Goal: Transaction & Acquisition: Purchase product/service

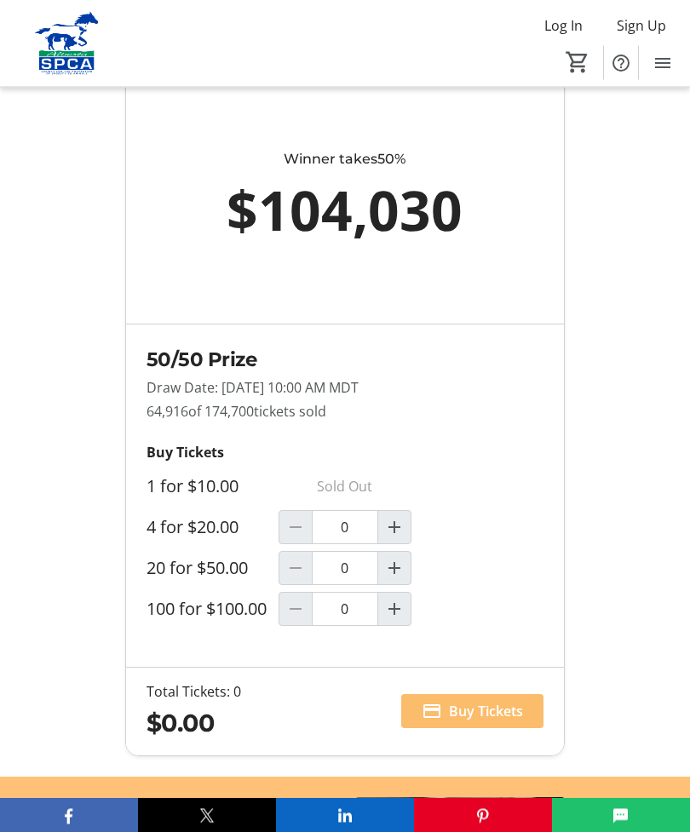
scroll to position [1376, 0]
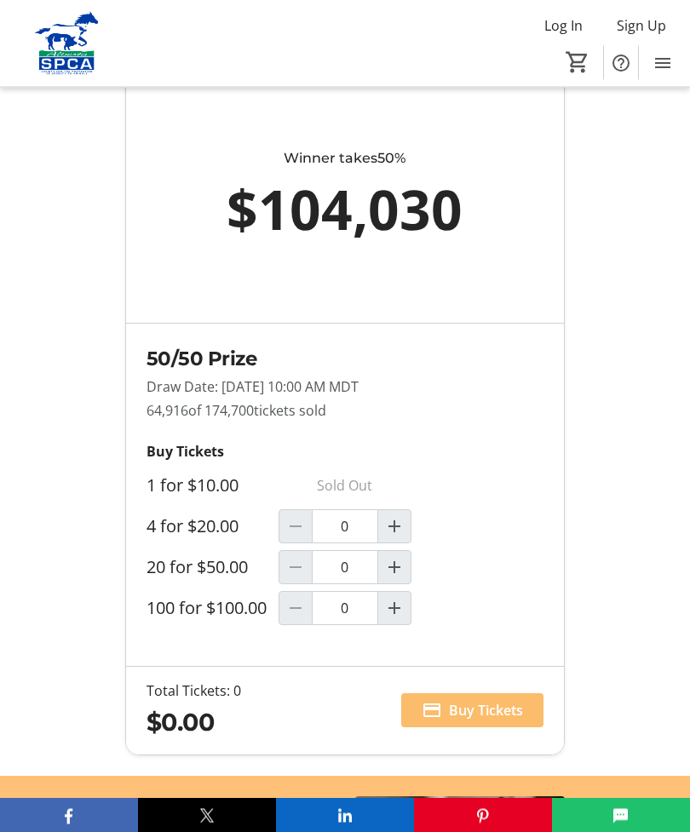
click at [397, 578] on mat-icon "Increment by one" at bounding box center [394, 568] width 20 height 20
type input "1"
click at [481, 720] on span "Buy Tickets" at bounding box center [486, 710] width 74 height 20
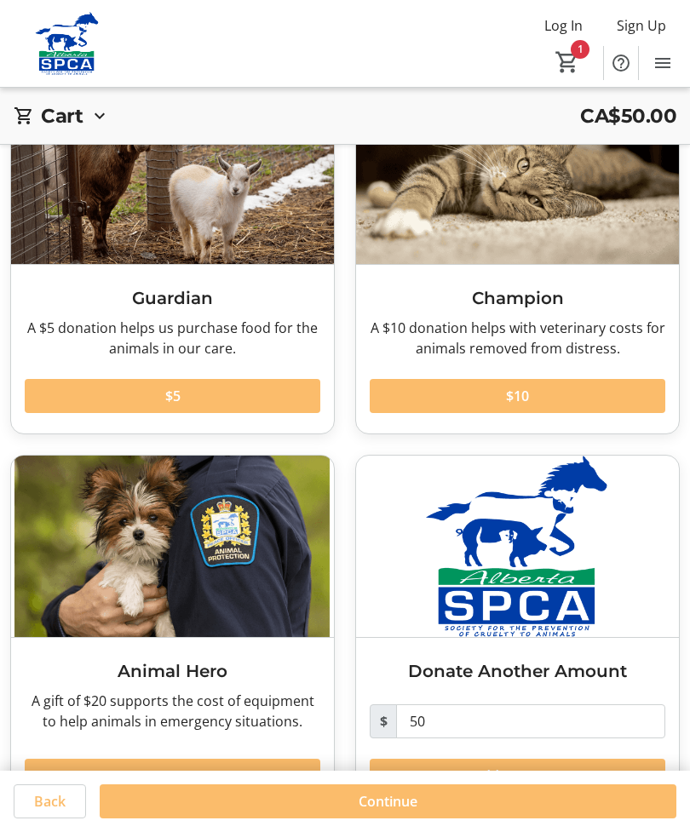
scroll to position [135, 0]
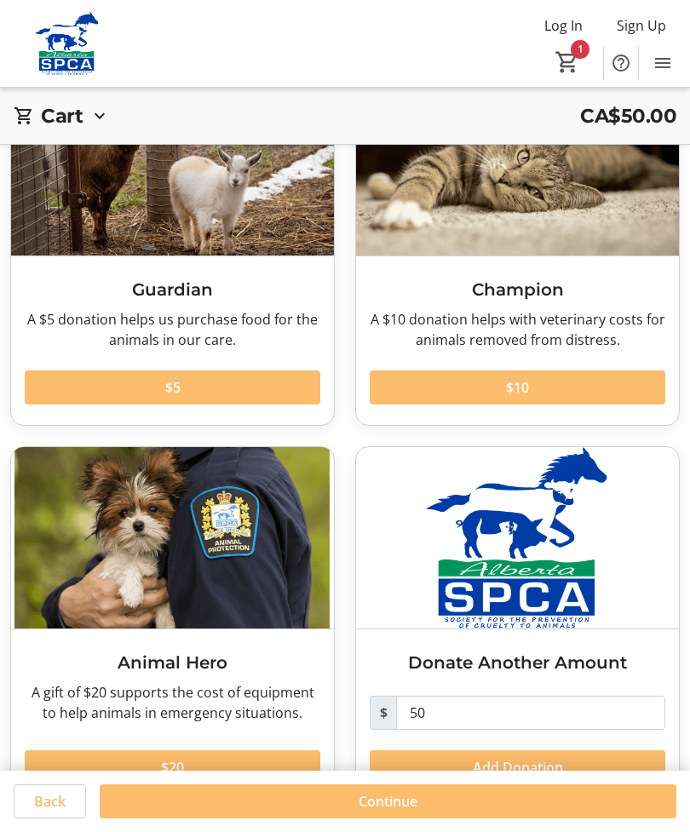
click at [191, 769] on span at bounding box center [172, 767] width 295 height 41
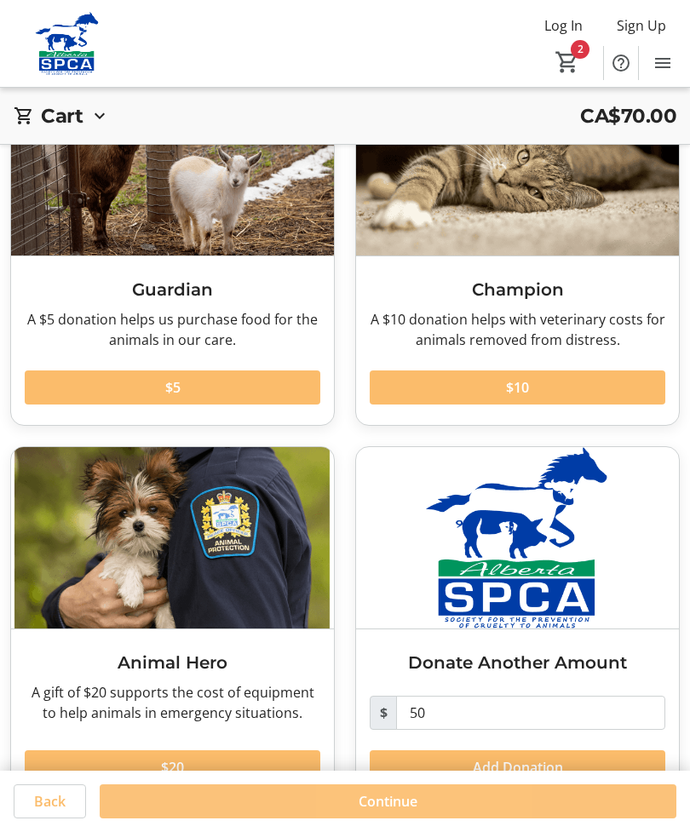
click at [414, 811] on span "Continue" at bounding box center [387, 801] width 59 height 20
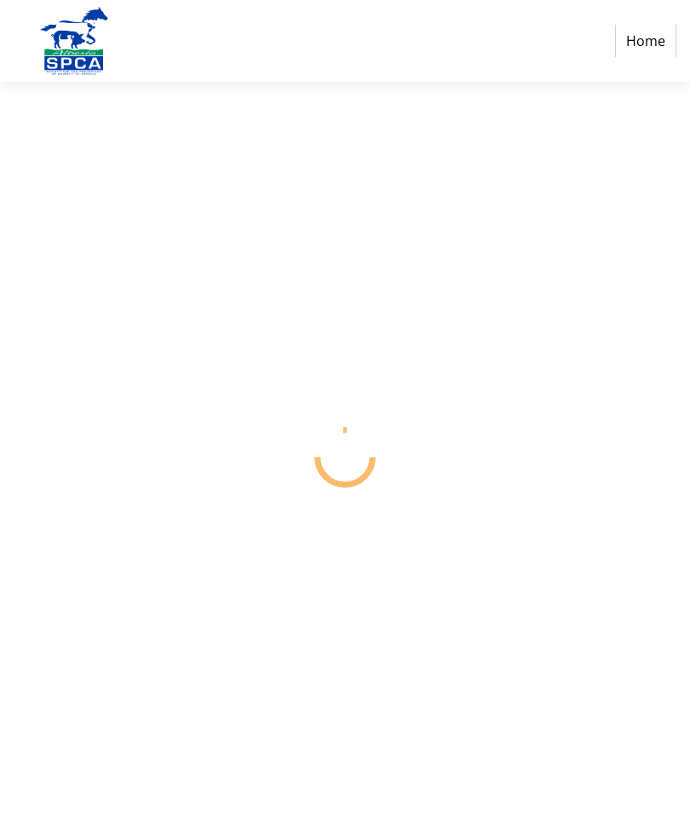
select select "CA"
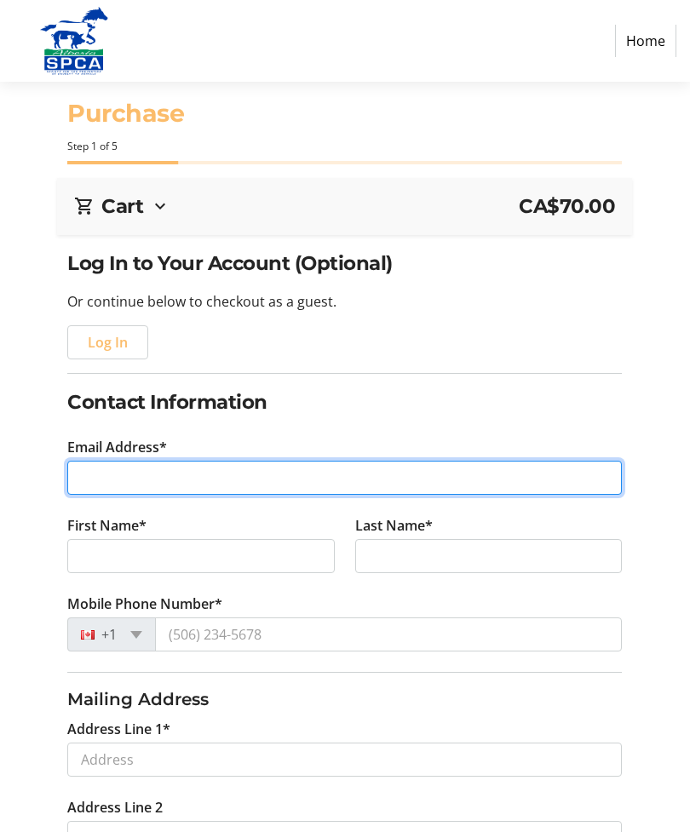
click at [99, 478] on input "Email Address*" at bounding box center [344, 478] width 554 height 34
type input "[EMAIL_ADDRESS][PERSON_NAME][DOMAIN_NAME]"
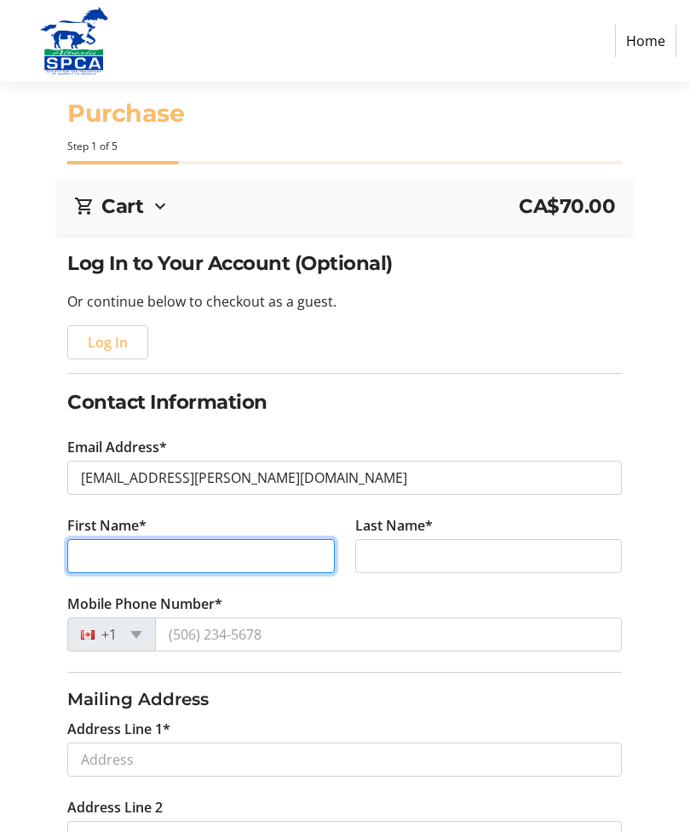
click at [111, 562] on input "First Name*" at bounding box center [200, 556] width 267 height 34
type input "[PERSON_NAME]"
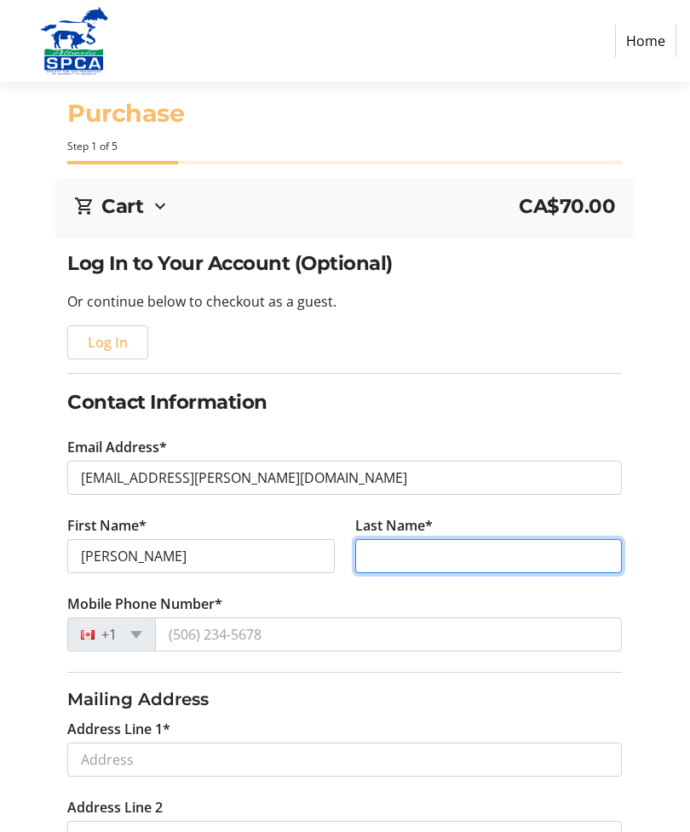
click at [375, 558] on input "Last Name*" at bounding box center [488, 556] width 267 height 34
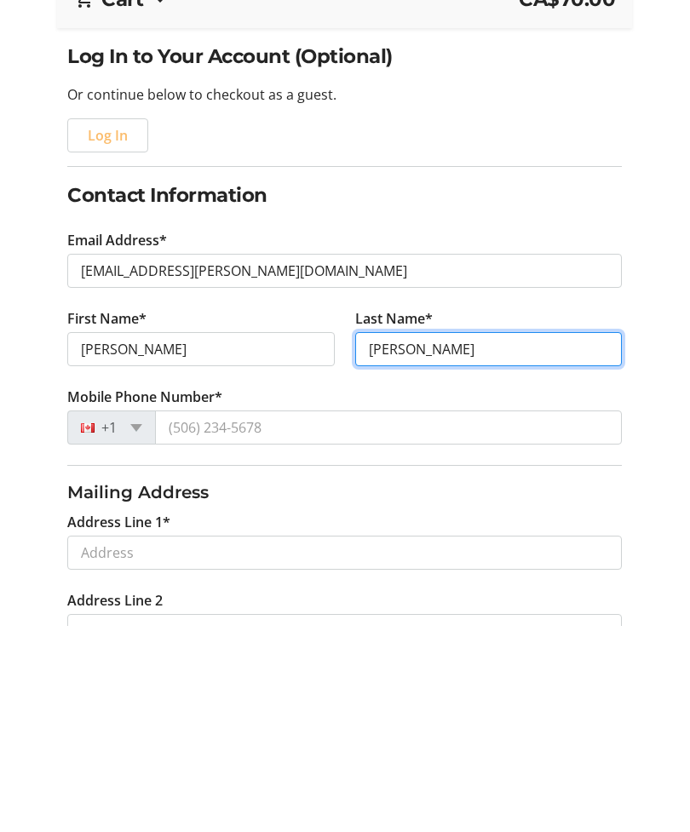
type input "[PERSON_NAME]"
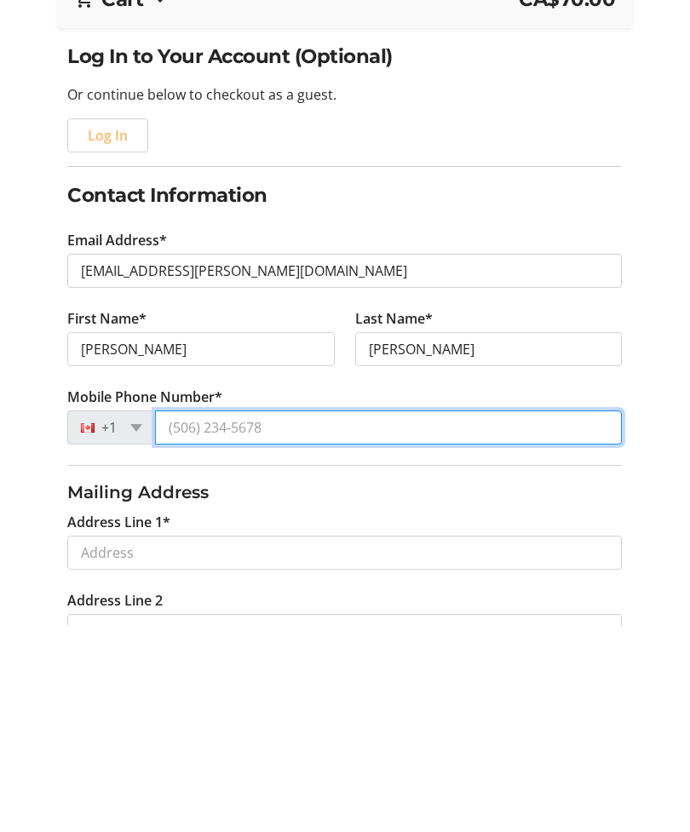
click at [237, 617] on input "Mobile Phone Number*" at bounding box center [388, 634] width 467 height 34
type input "[PHONE_NUMBER]"
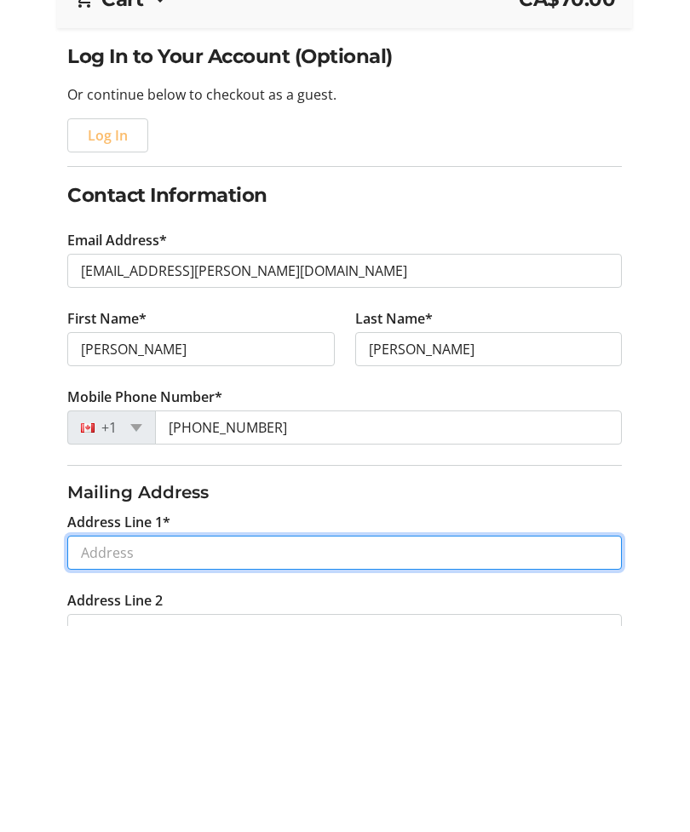
click at [133, 742] on input "Address Line 1*" at bounding box center [344, 759] width 554 height 34
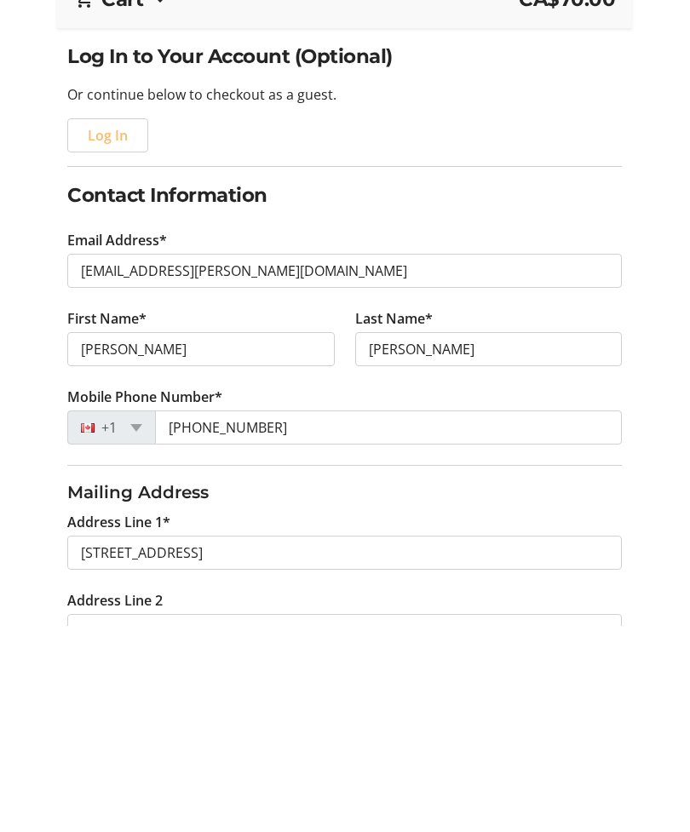
scroll to position [207, 0]
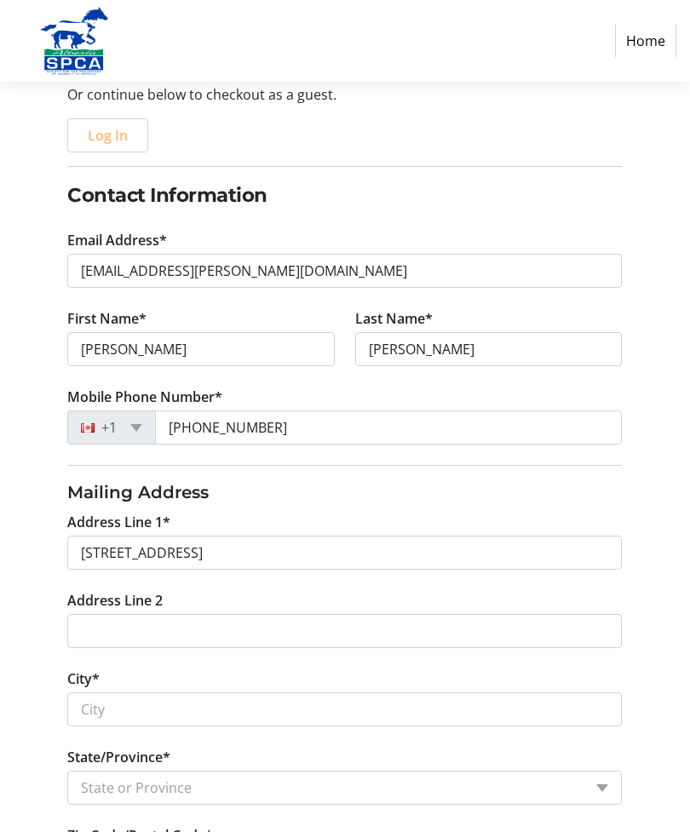
type input "[STREET_ADDRESS]"
type input "[GEOGRAPHIC_DATA]"
select select "AB"
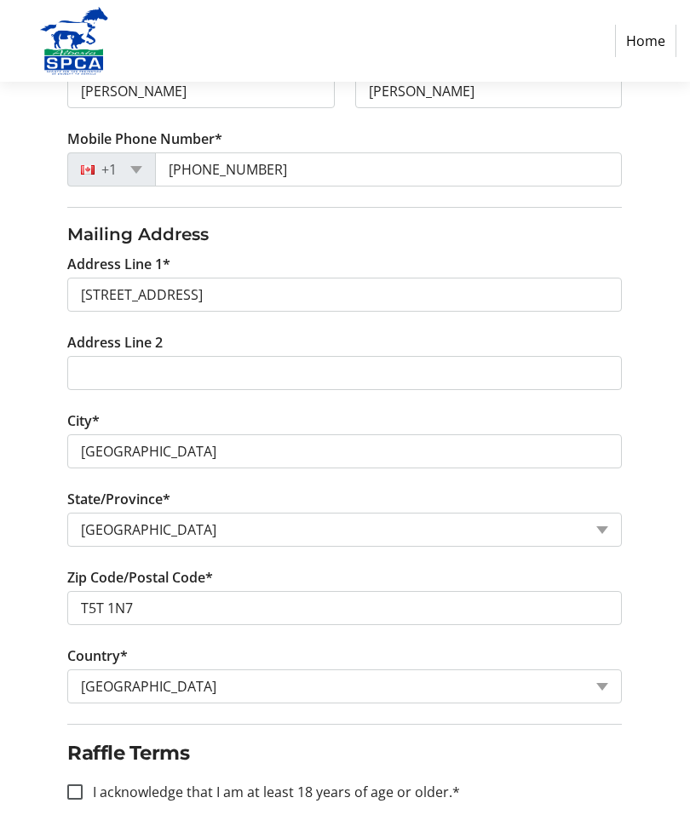
scroll to position [466, 0]
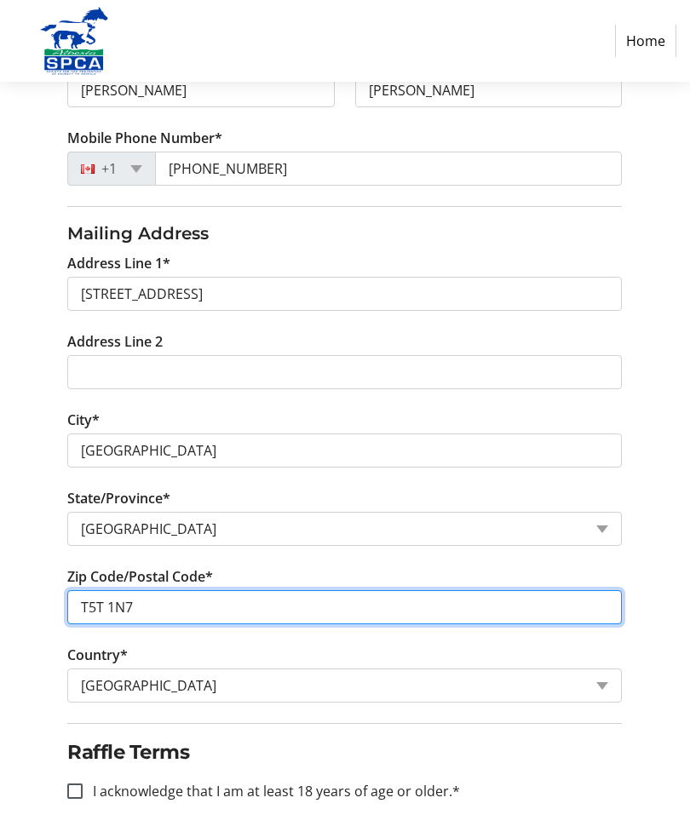
click at [153, 612] on input "T5T 1N7" at bounding box center [344, 607] width 554 height 34
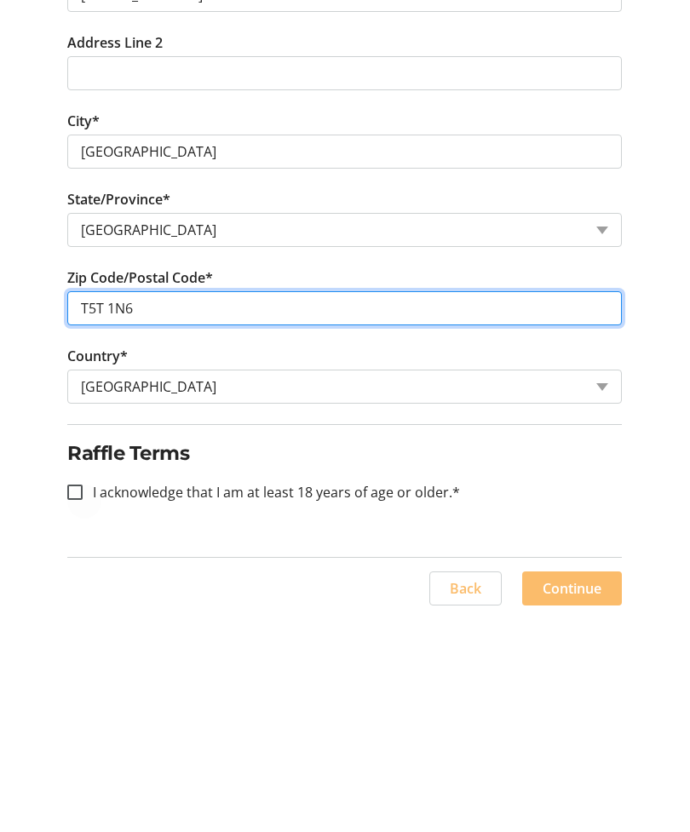
type input "T5T 1N6"
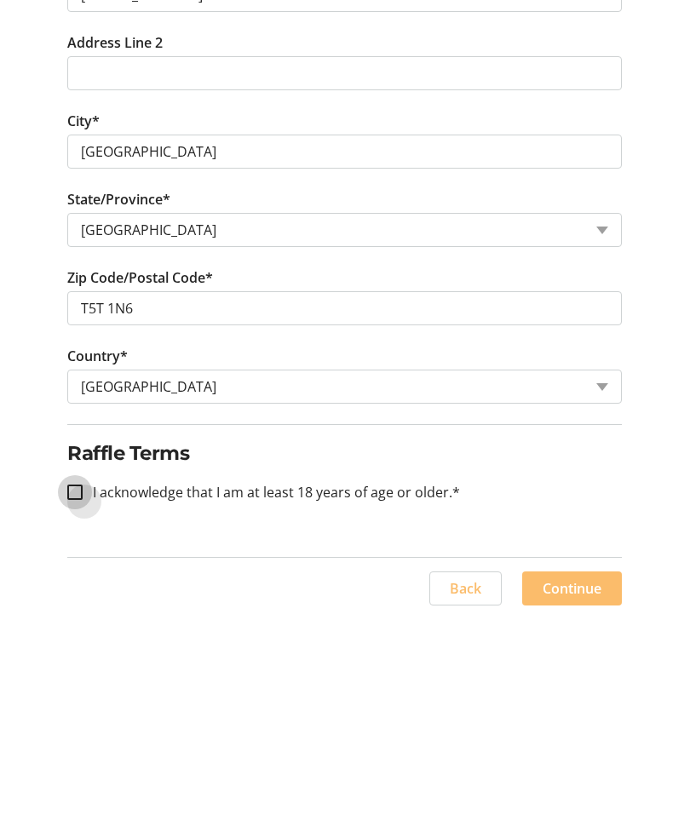
click at [77, 702] on input "I acknowledge that I am at least 18 years of age or older.*" at bounding box center [74, 709] width 15 height 15
checkbox input "true"
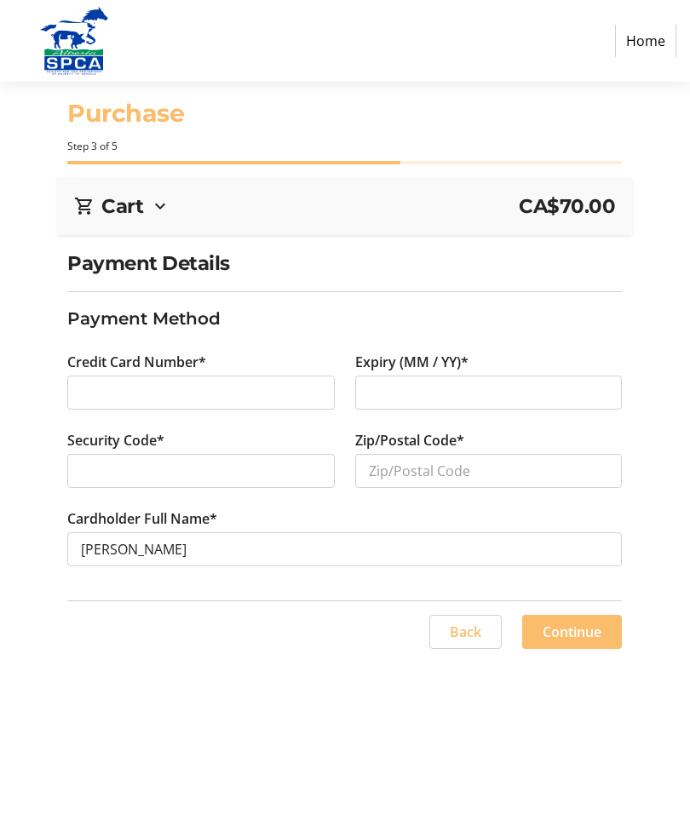
click at [92, 404] on div at bounding box center [200, 392] width 267 height 34
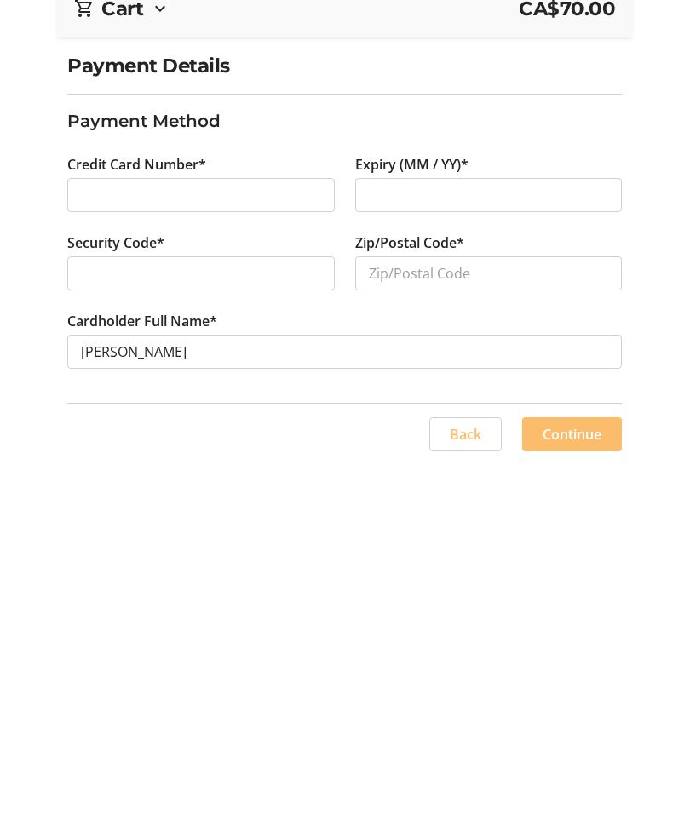
click at [571, 621] on span "Continue" at bounding box center [571, 631] width 59 height 20
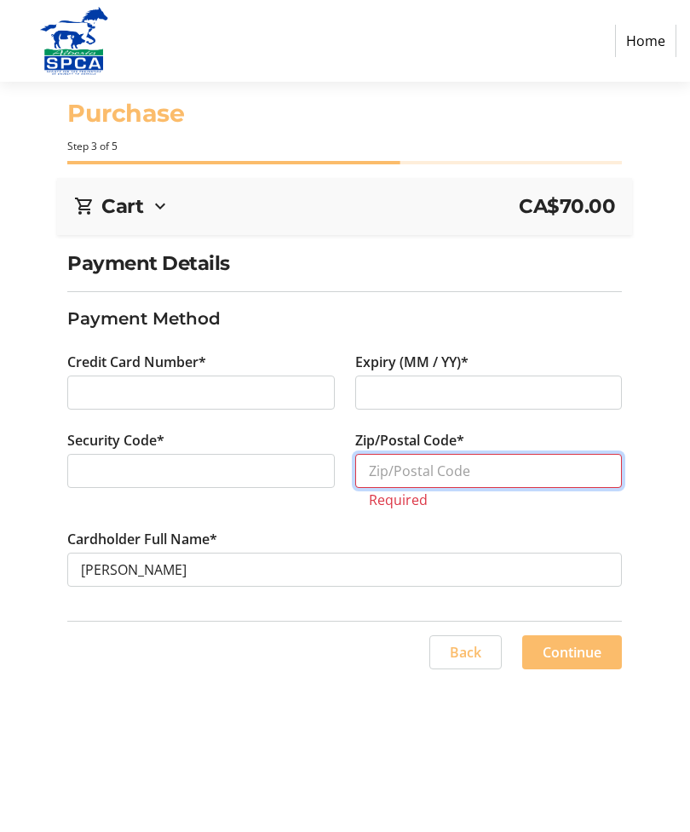
click at [404, 474] on input "Zip/Postal Code*" at bounding box center [488, 471] width 267 height 34
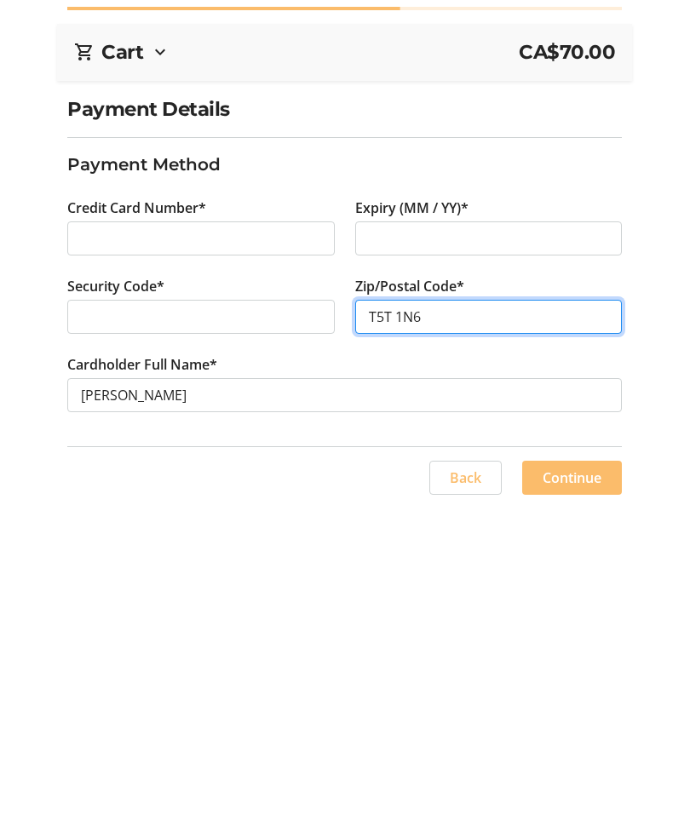
type input "T5T 1N6"
click at [568, 621] on span "Continue" at bounding box center [571, 631] width 59 height 20
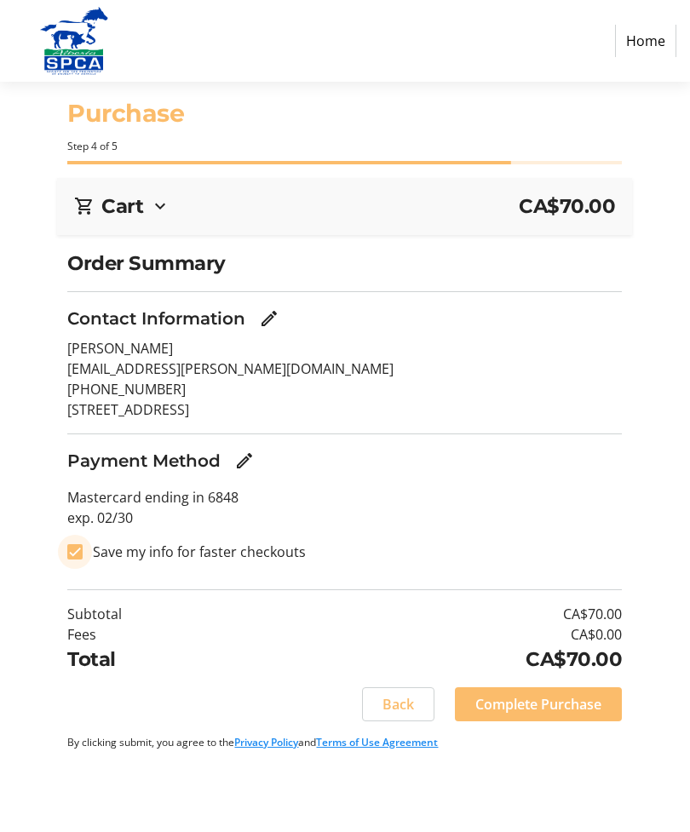
click at [82, 554] on input "Save my info for faster checkouts" at bounding box center [74, 551] width 15 height 15
checkbox input "false"
click at [538, 708] on span "Complete Purchase" at bounding box center [538, 704] width 126 height 20
